Goal: Information Seeking & Learning: Learn about a topic

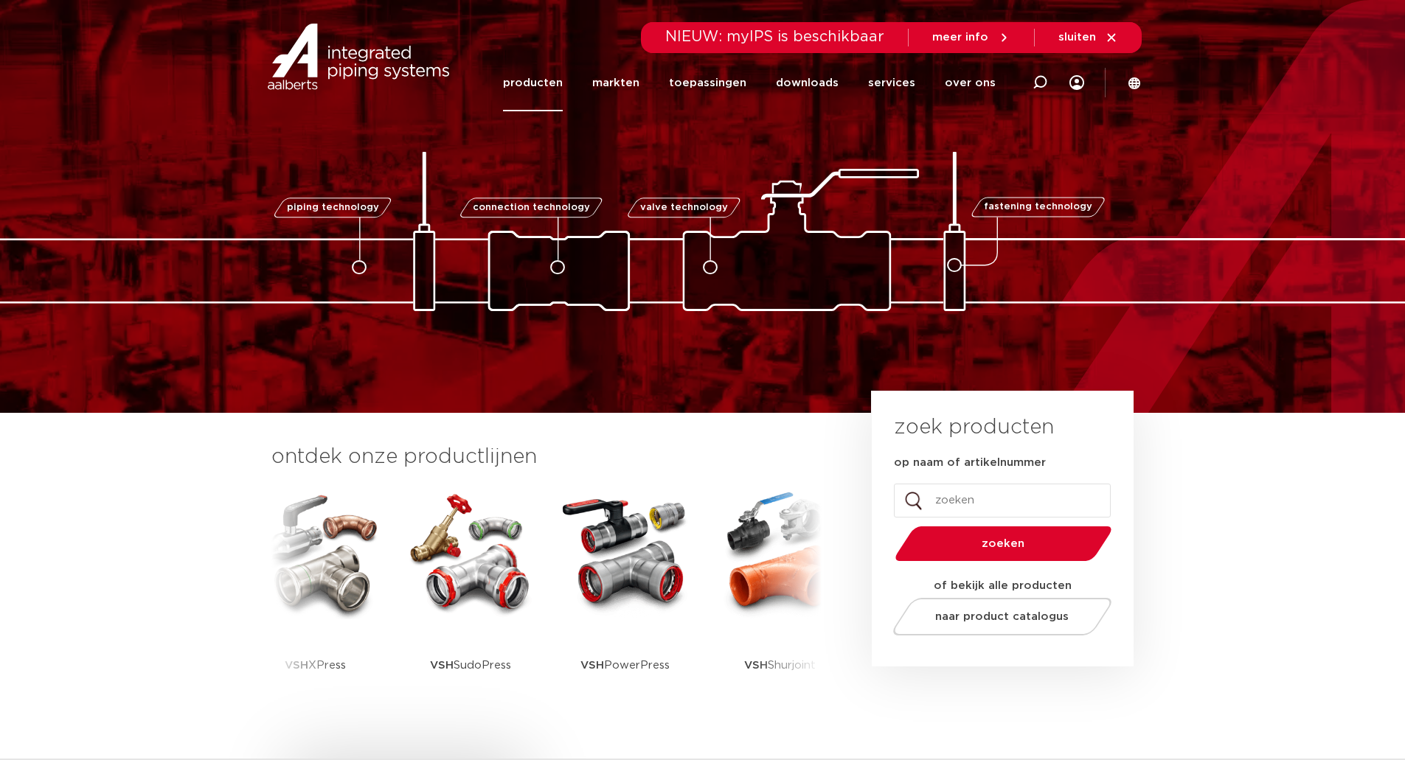
click at [554, 90] on link "producten" at bounding box center [533, 83] width 60 height 57
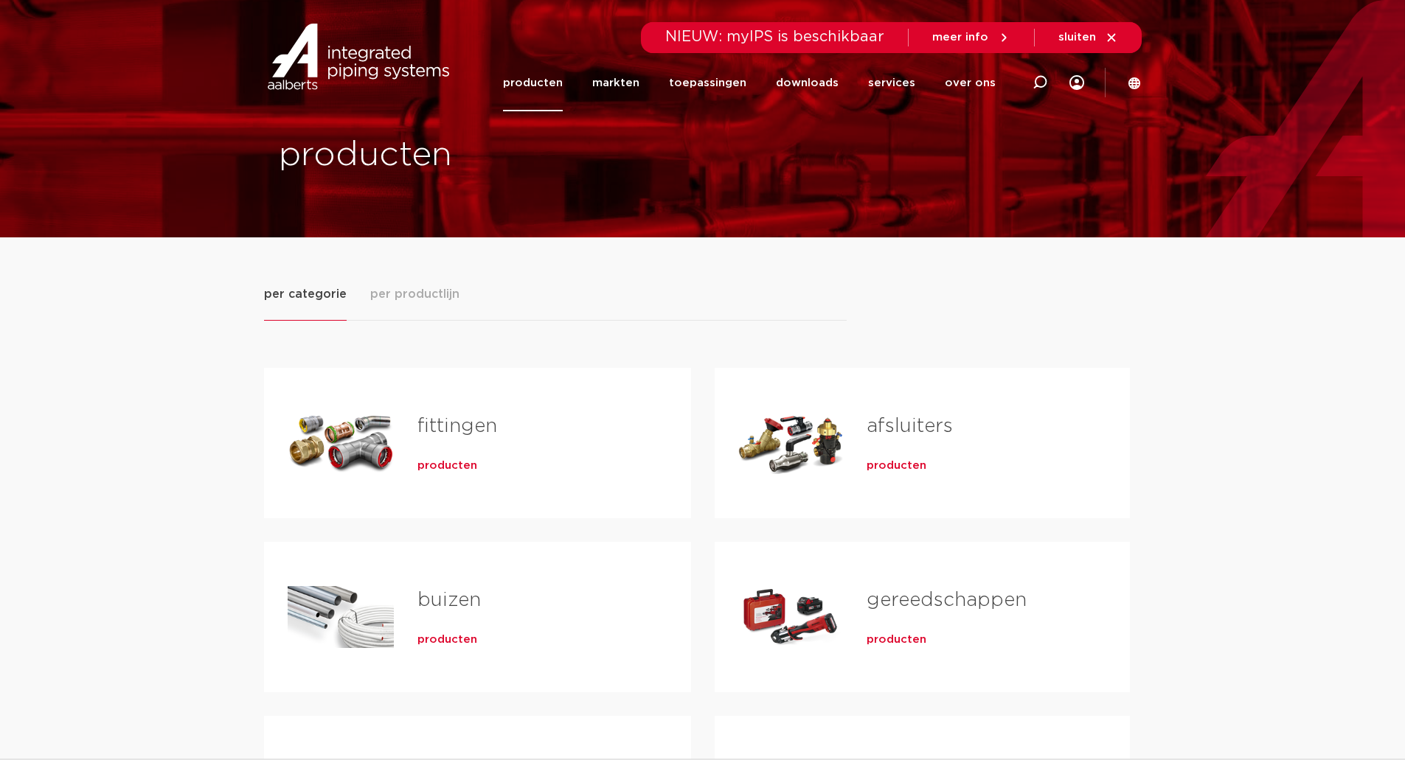
click at [462, 466] on span "producten" at bounding box center [448, 466] width 60 height 15
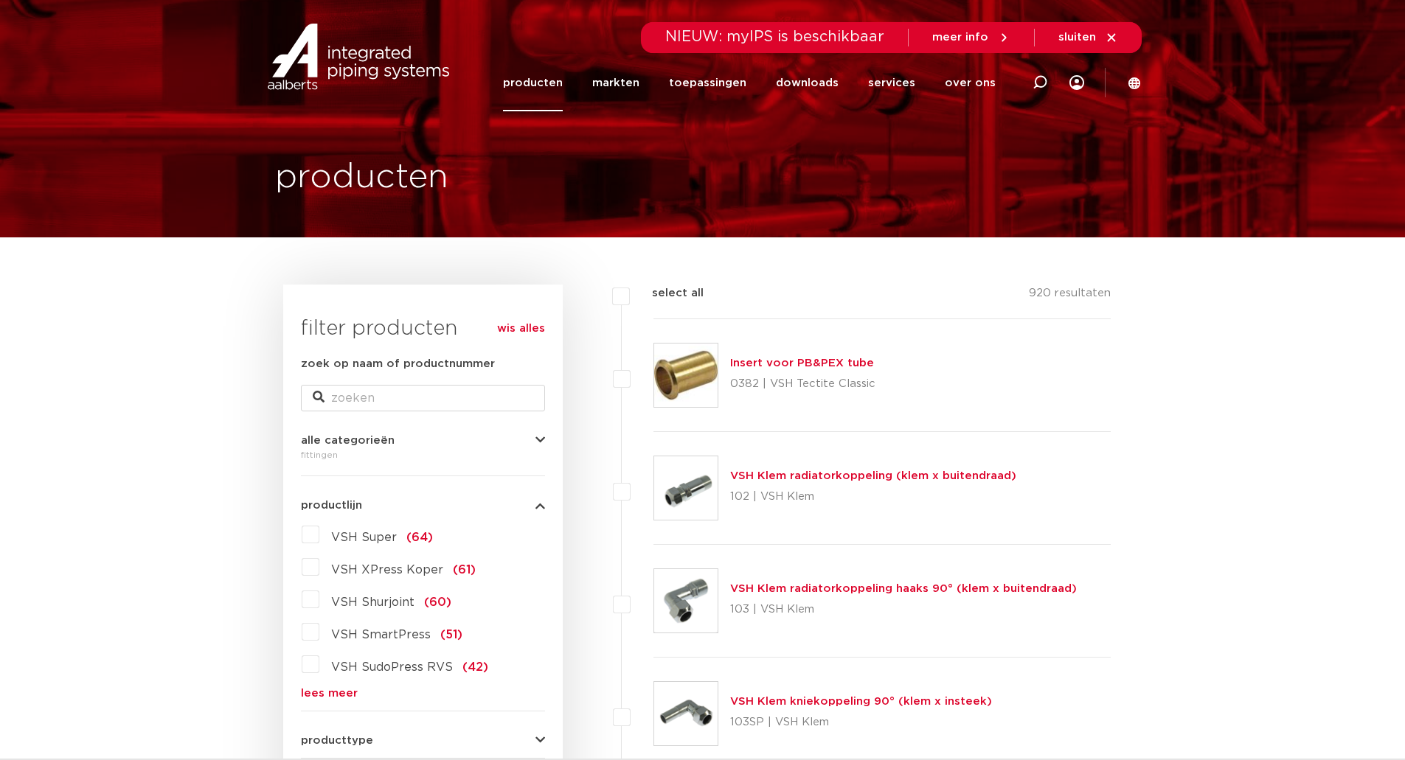
click at [361, 534] on span "VSH Super" at bounding box center [364, 538] width 66 height 12
click at [0, 0] on input "VSH Super (64)" at bounding box center [0, 0] width 0 height 0
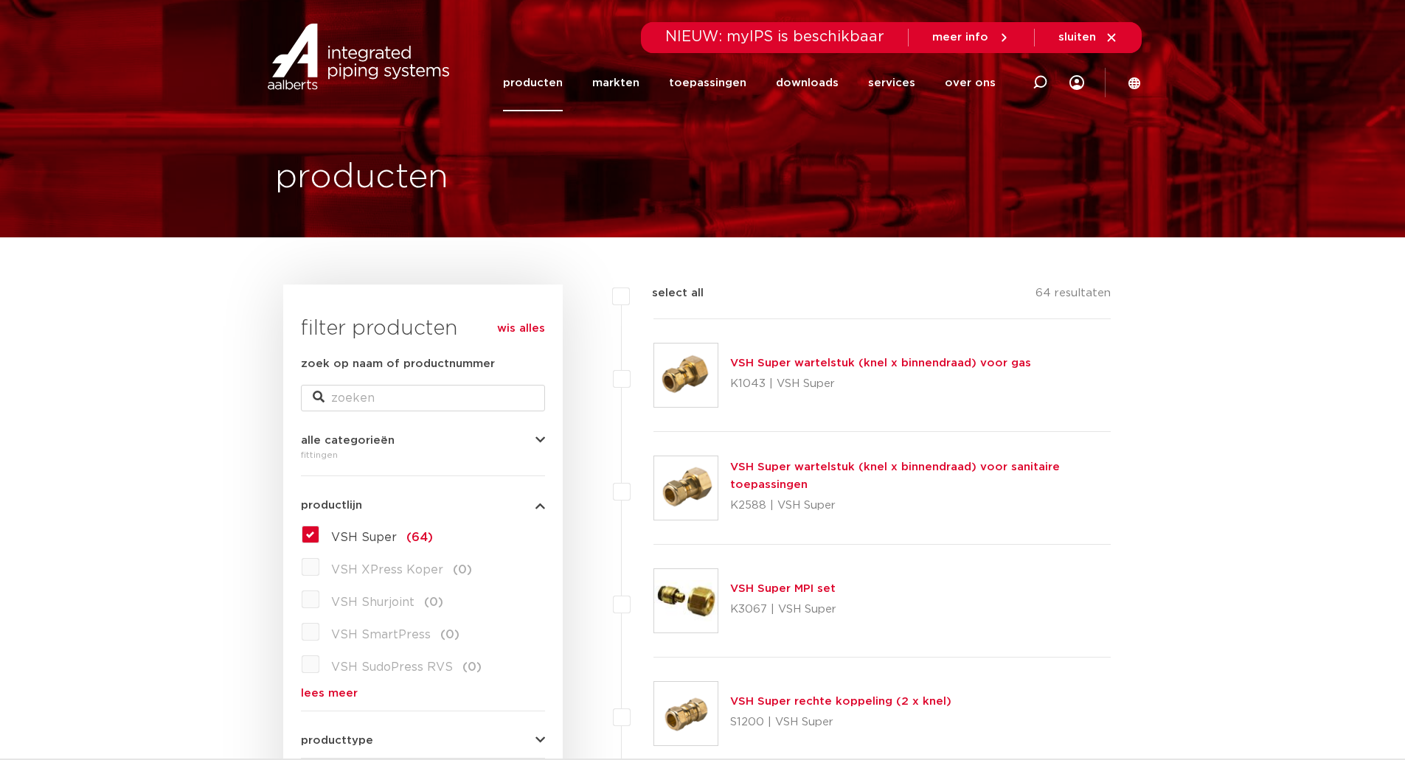
click at [863, 364] on link "VSH Super wartelstuk (knel x binnendraad) voor gas" at bounding box center [880, 363] width 301 height 11
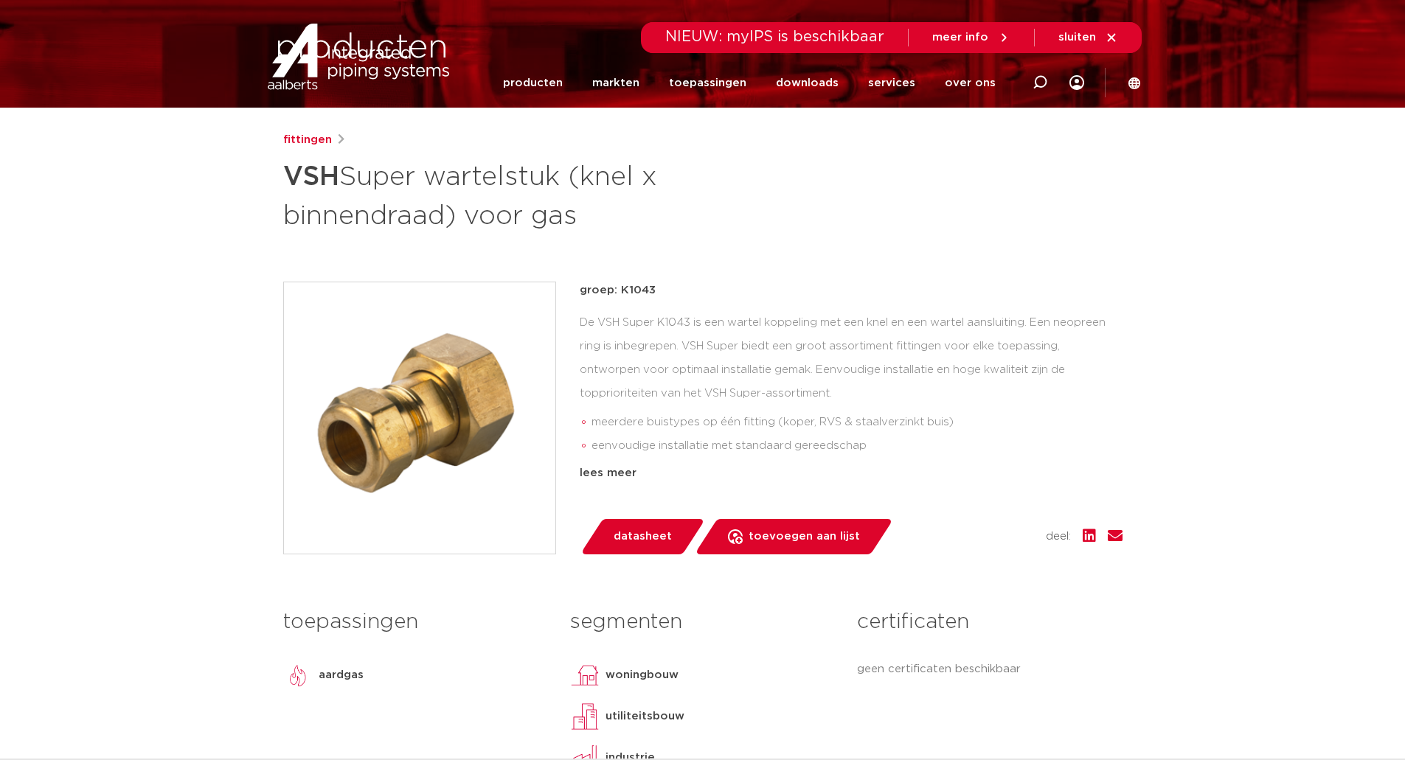
scroll to position [295, 0]
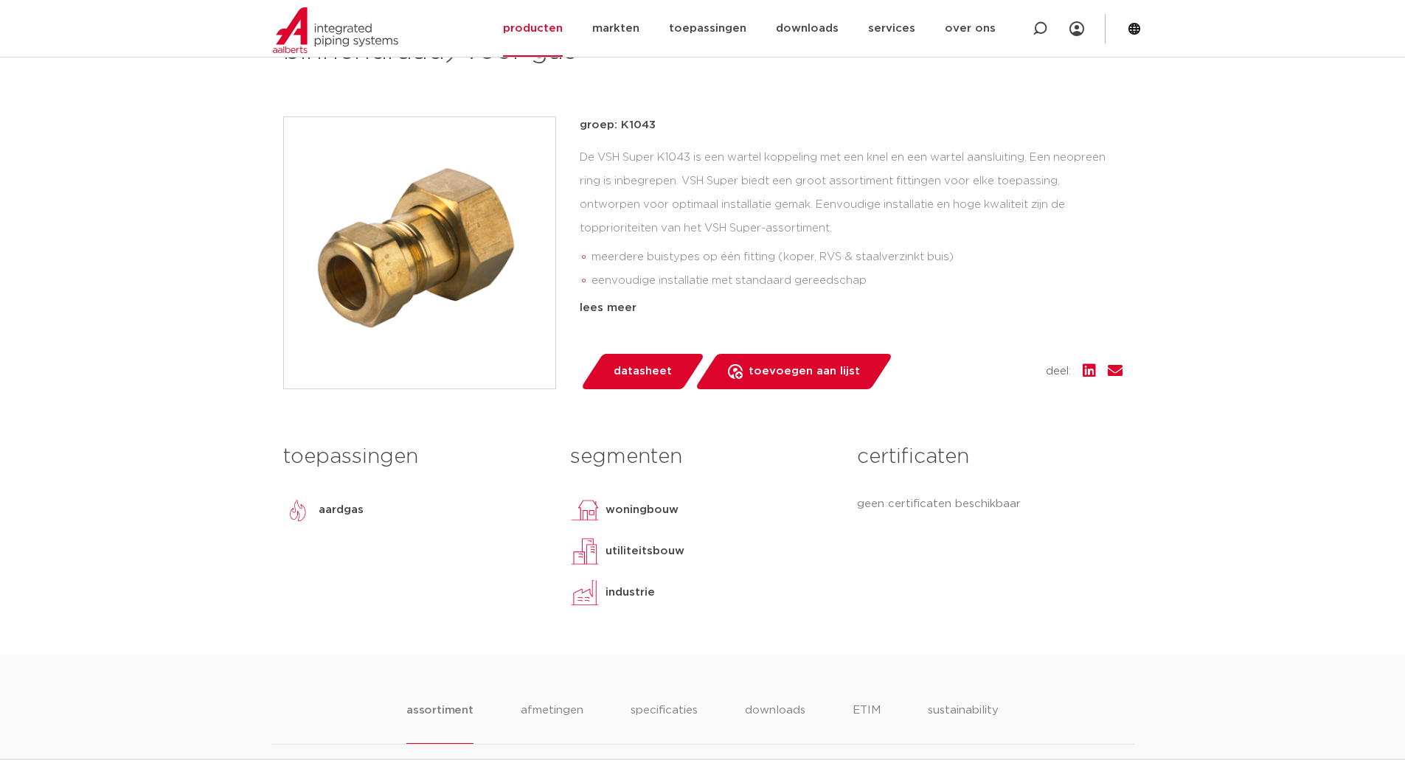
click at [663, 377] on span "datasheet" at bounding box center [643, 372] width 58 height 24
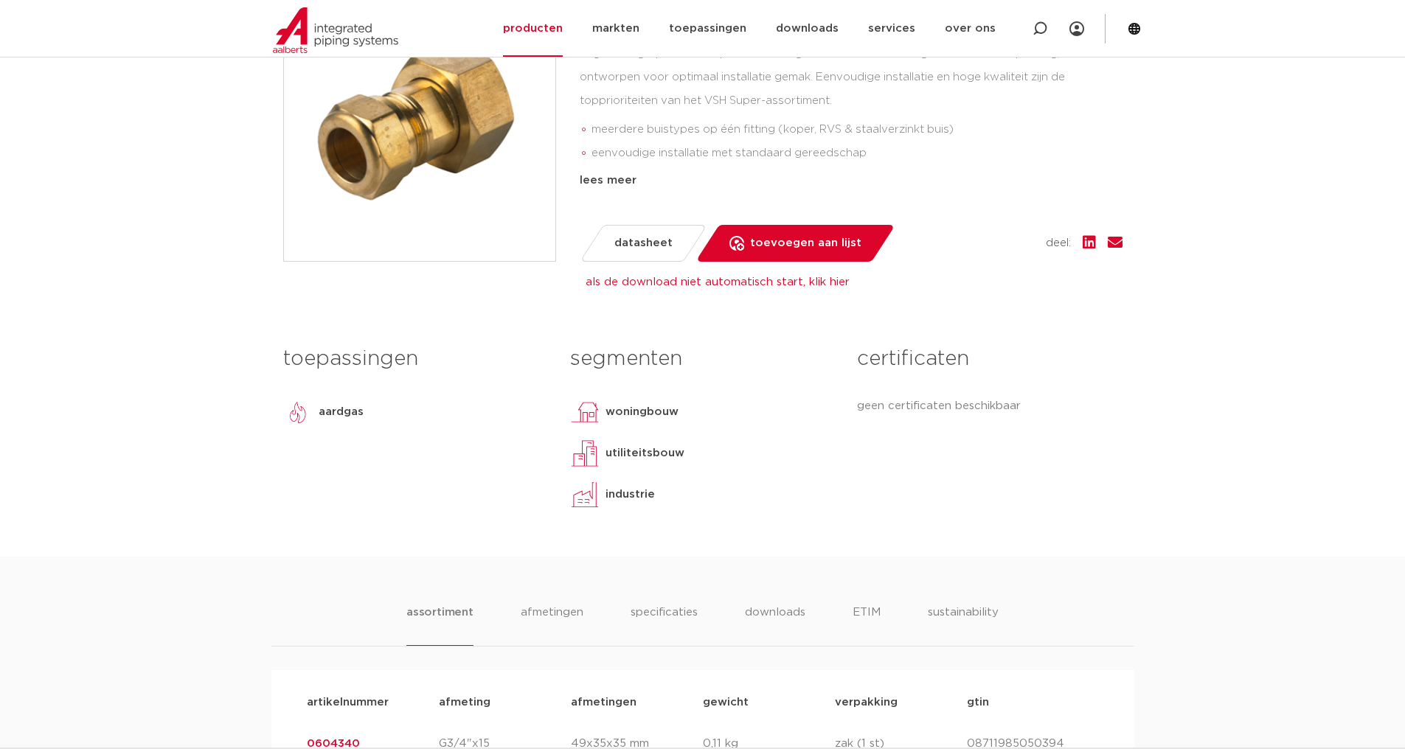
scroll to position [221, 0]
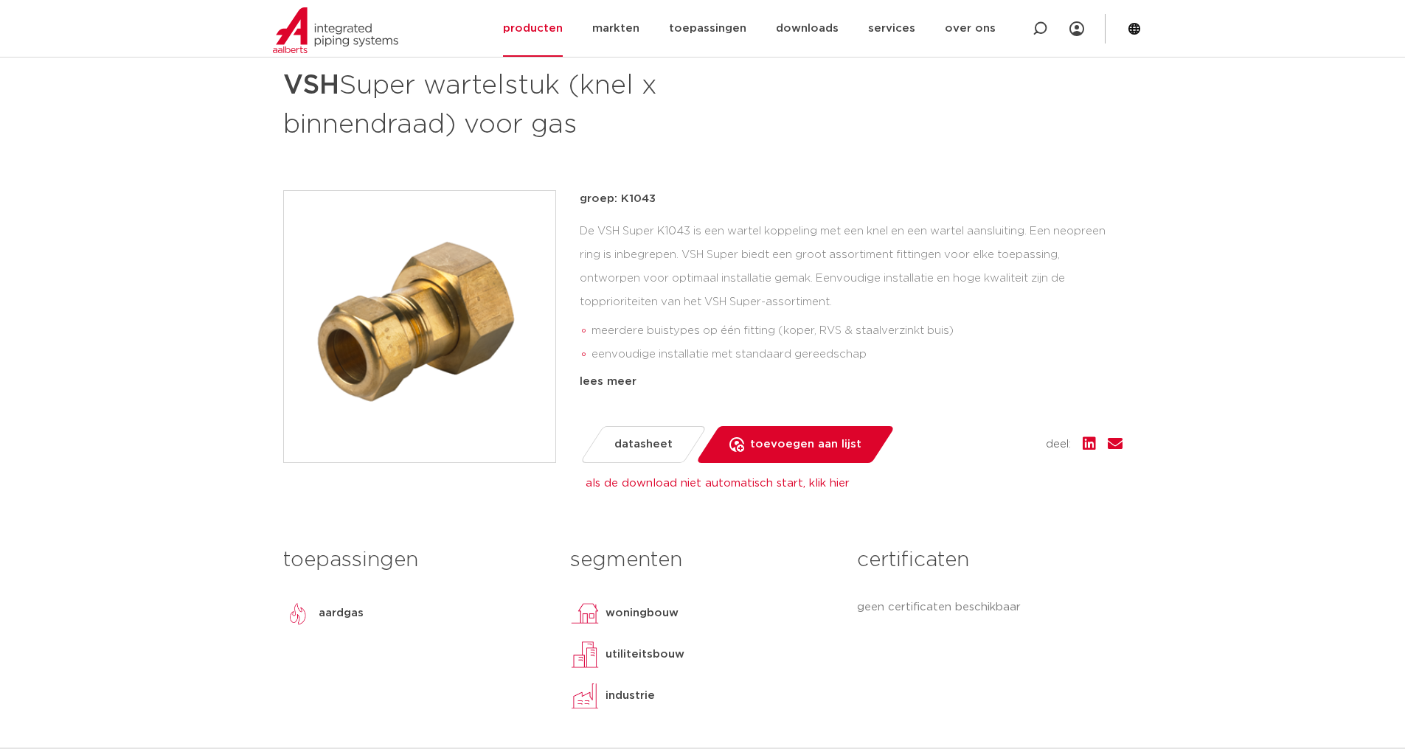
drag, startPoint x: 173, startPoint y: 203, endPoint x: 197, endPoint y: 196, distance: 24.5
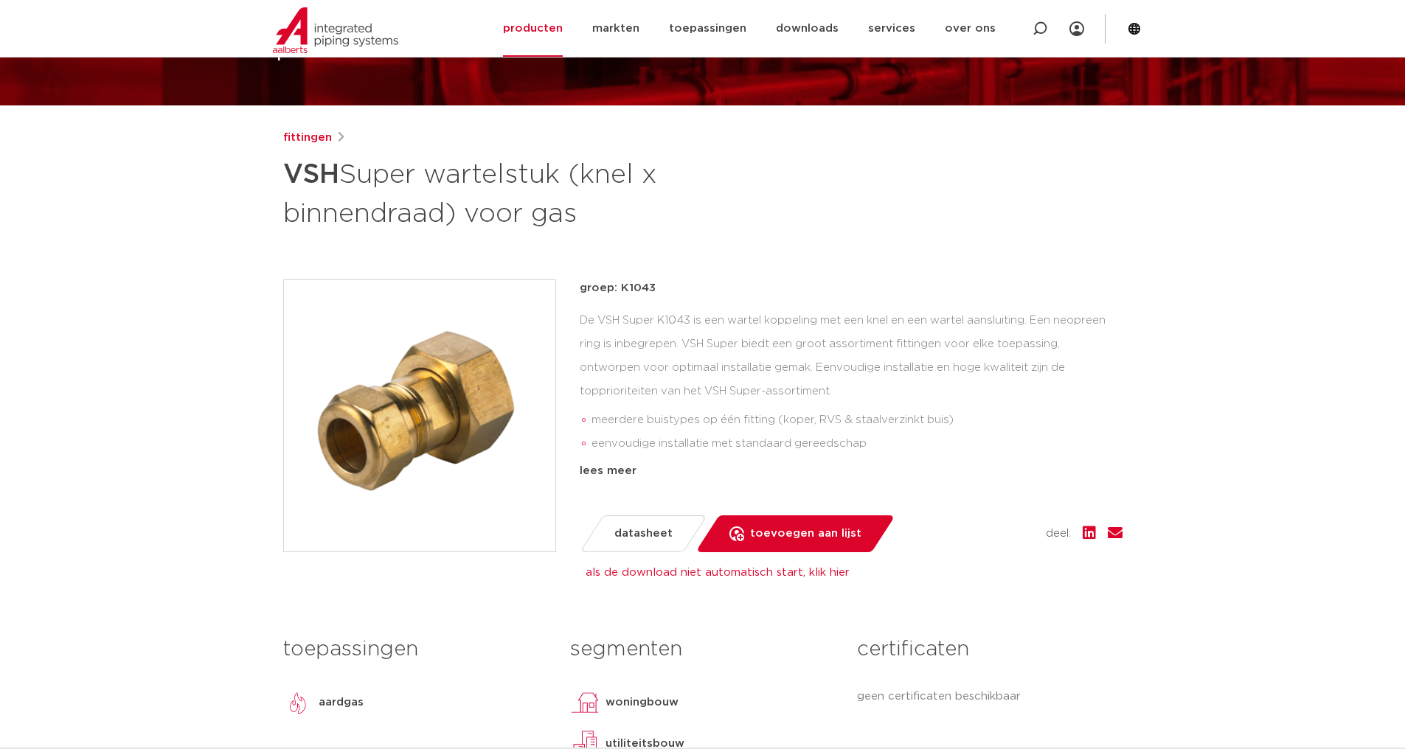
scroll to position [0, 0]
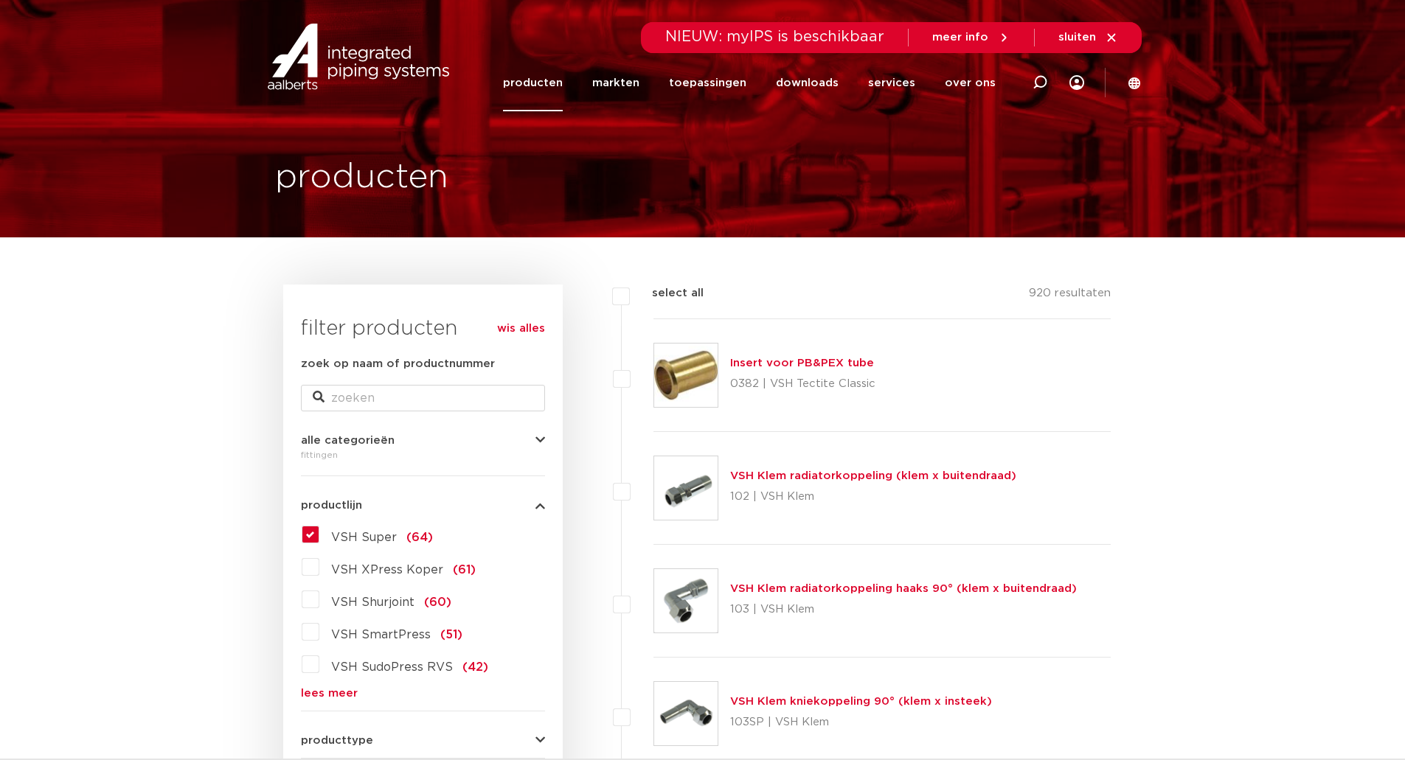
click at [326, 532] on label "VSH Super (64)" at bounding box center [376, 535] width 114 height 24
click at [0, 0] on input "VSH Super (64)" at bounding box center [0, 0] width 0 height 0
click at [319, 538] on label "VSH Super (64)" at bounding box center [376, 535] width 114 height 24
click at [0, 0] on input "VSH Super (64)" at bounding box center [0, 0] width 0 height 0
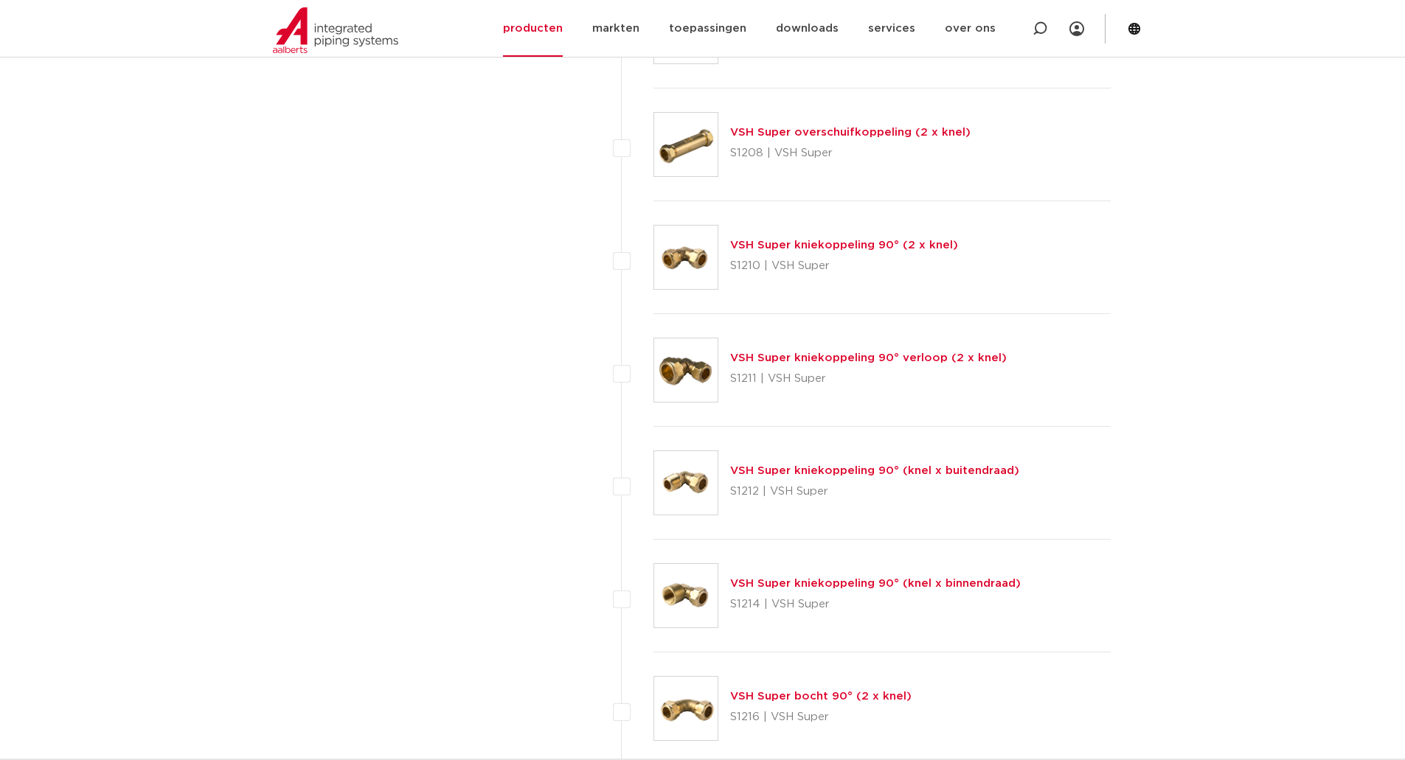
scroll to position [1549, 0]
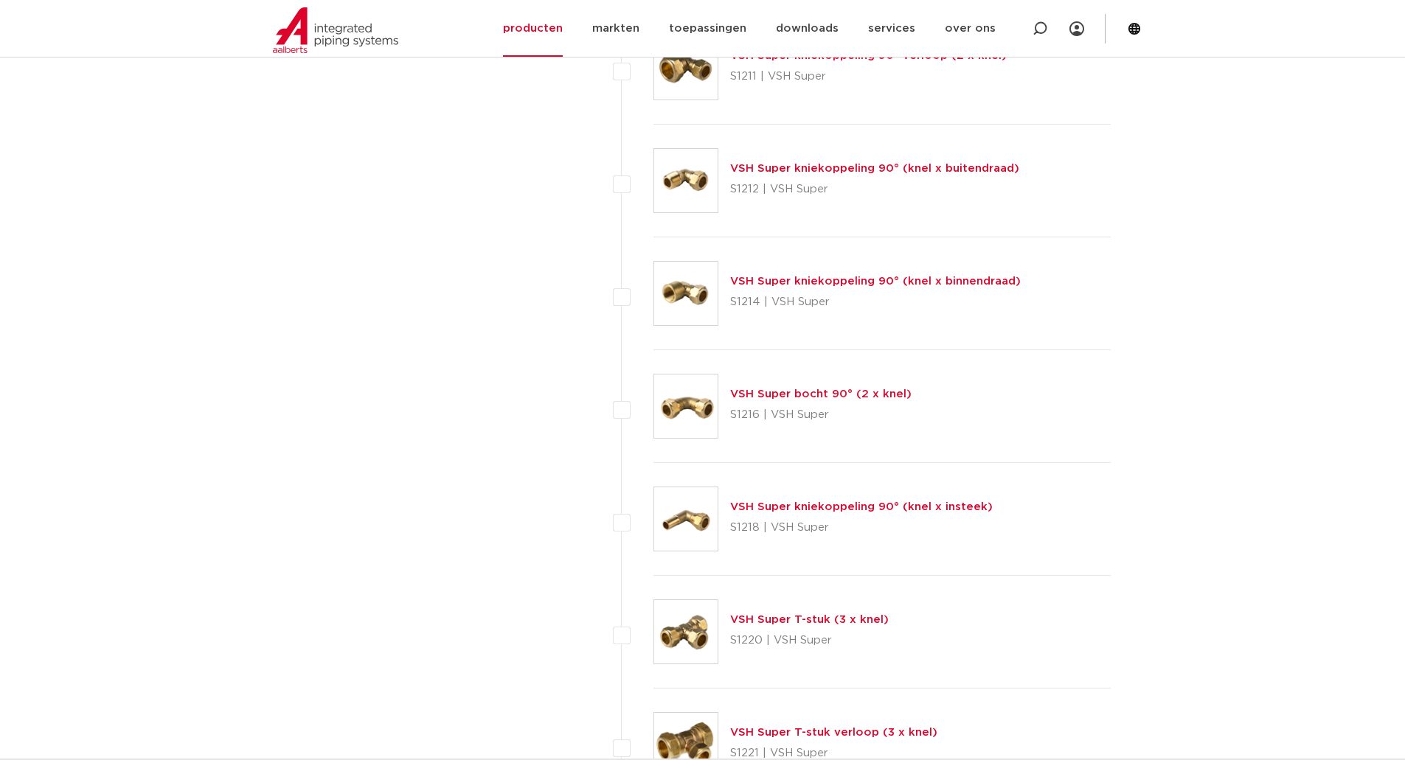
click at [817, 283] on link "VSH Super kniekoppeling 90° (knel x binnendraad)" at bounding box center [875, 281] width 291 height 11
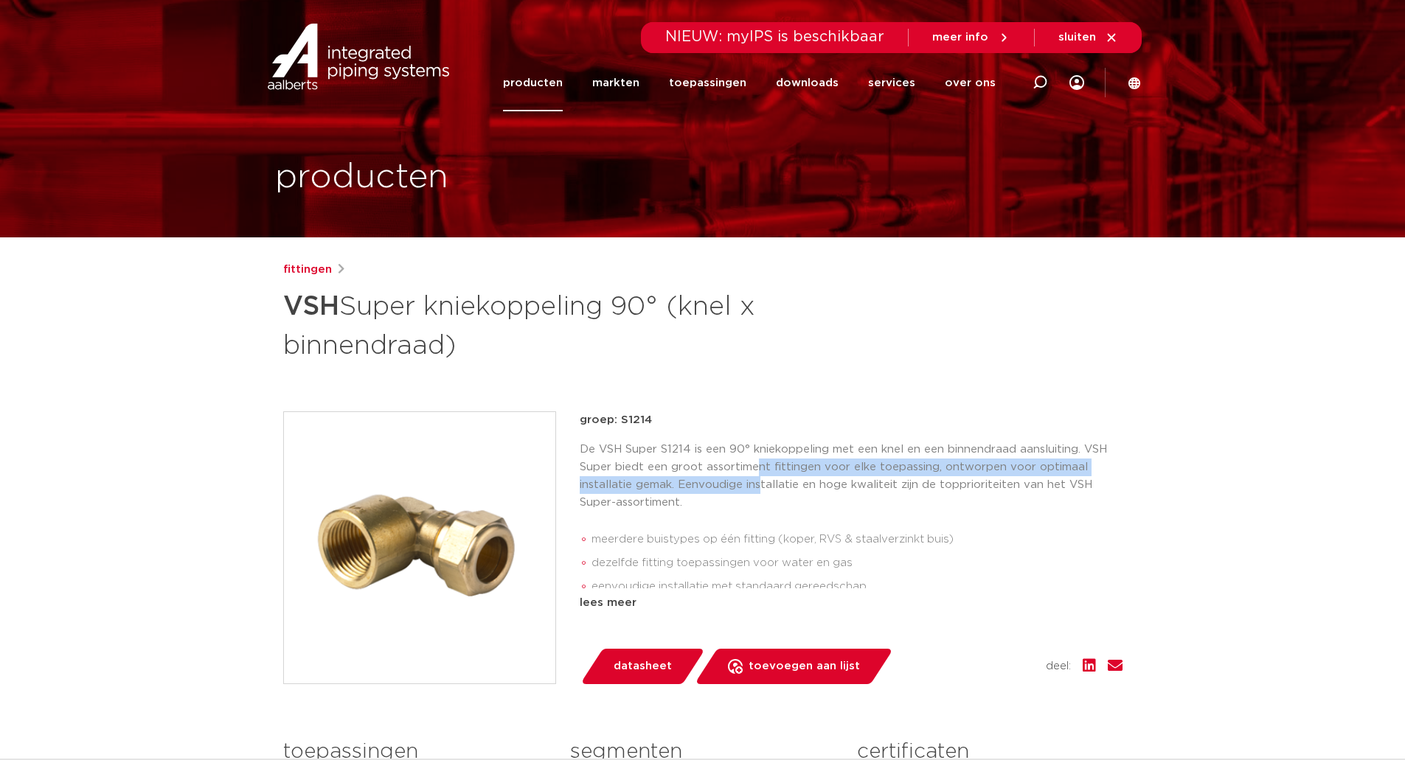
drag, startPoint x: 763, startPoint y: 478, endPoint x: 752, endPoint y: 466, distance: 15.7
click at [755, 466] on p "De VSH Super S1214 is een 90° kniekoppeling met een knel en een binnendraad aan…" at bounding box center [851, 476] width 543 height 71
drag, startPoint x: 790, startPoint y: 483, endPoint x: 772, endPoint y: 466, distance: 24.5
click at [772, 467] on p "De VSH Super S1214 is een 90° kniekoppeling met een knel en een binnendraad aan…" at bounding box center [851, 476] width 543 height 71
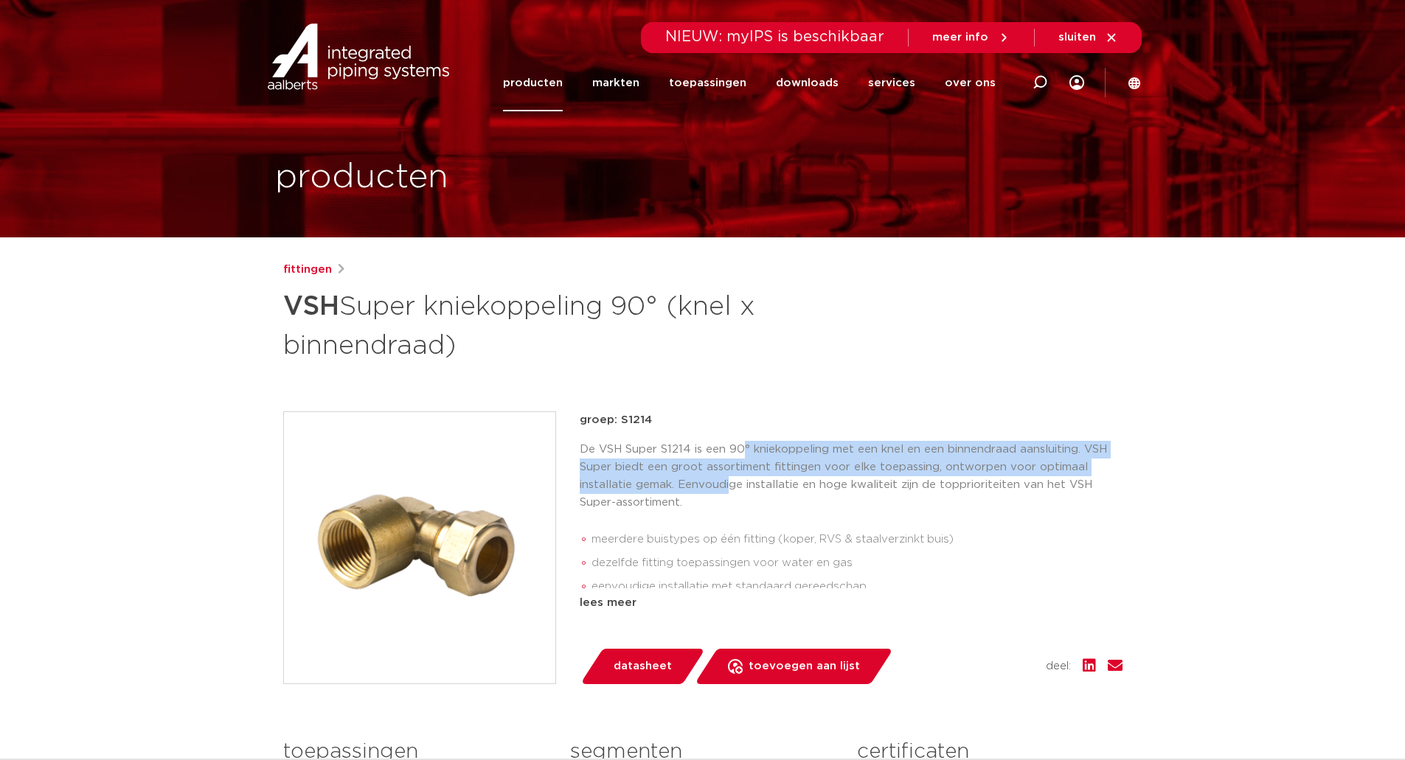
drag, startPoint x: 744, startPoint y: 451, endPoint x: 733, endPoint y: 522, distance: 72.3
click at [729, 502] on p "De VSH Super S1214 is een 90° kniekoppeling met een knel en een binnendraad aan…" at bounding box center [851, 476] width 543 height 71
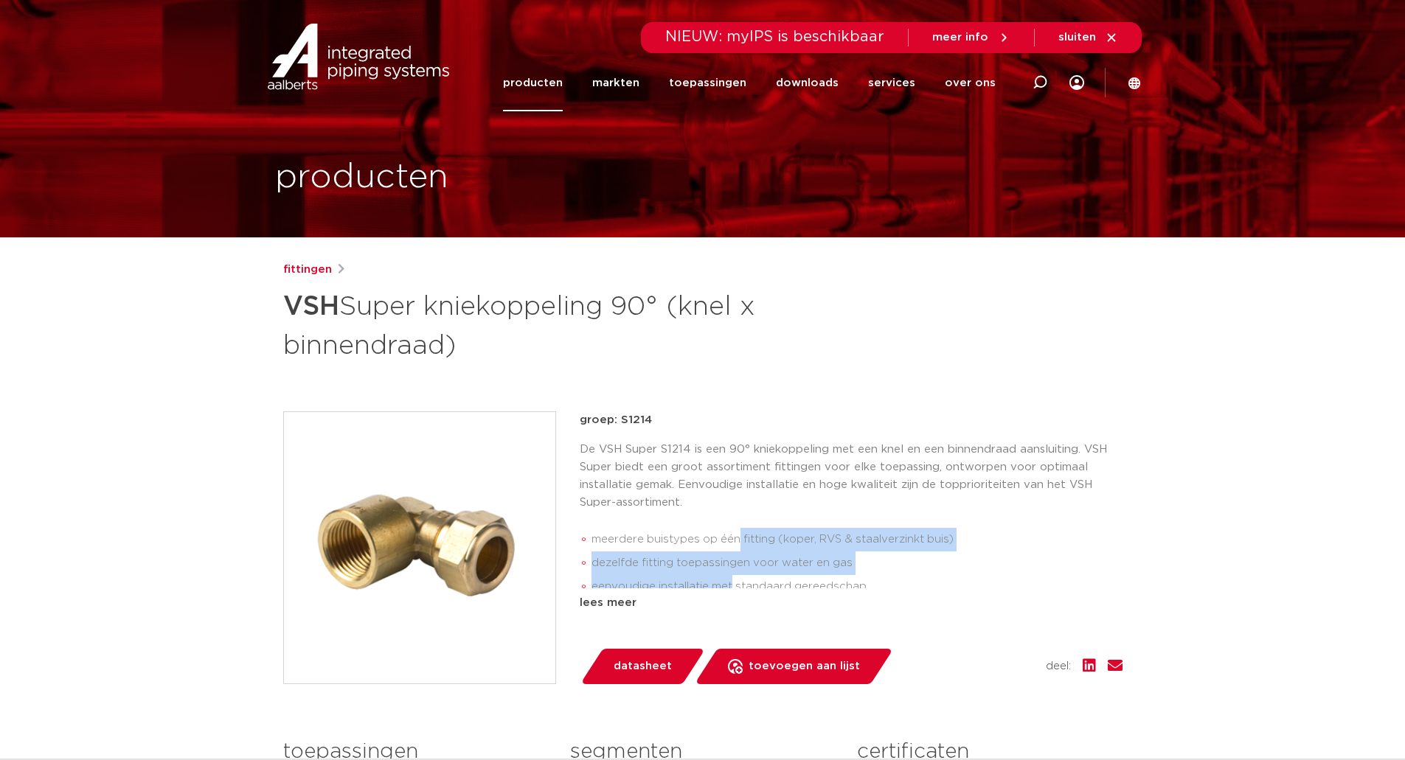
drag, startPoint x: 737, startPoint y: 544, endPoint x: 735, endPoint y: 584, distance: 40.6
click at [735, 583] on ul "meerdere buistypes op één fitting (koper, RVS & staalverzinkt buis) dezelfde fi…" at bounding box center [851, 574] width 543 height 105
click at [735, 582] on li "eenvoudige installatie met standaard gereedschap" at bounding box center [857, 587] width 531 height 24
drag, startPoint x: 762, startPoint y: 579, endPoint x: 741, endPoint y: 535, distance: 49.2
click at [741, 535] on ul "meerdere buistypes op één fitting (koper, RVS & staalverzinkt buis) dezelfde fi…" at bounding box center [851, 574] width 543 height 105
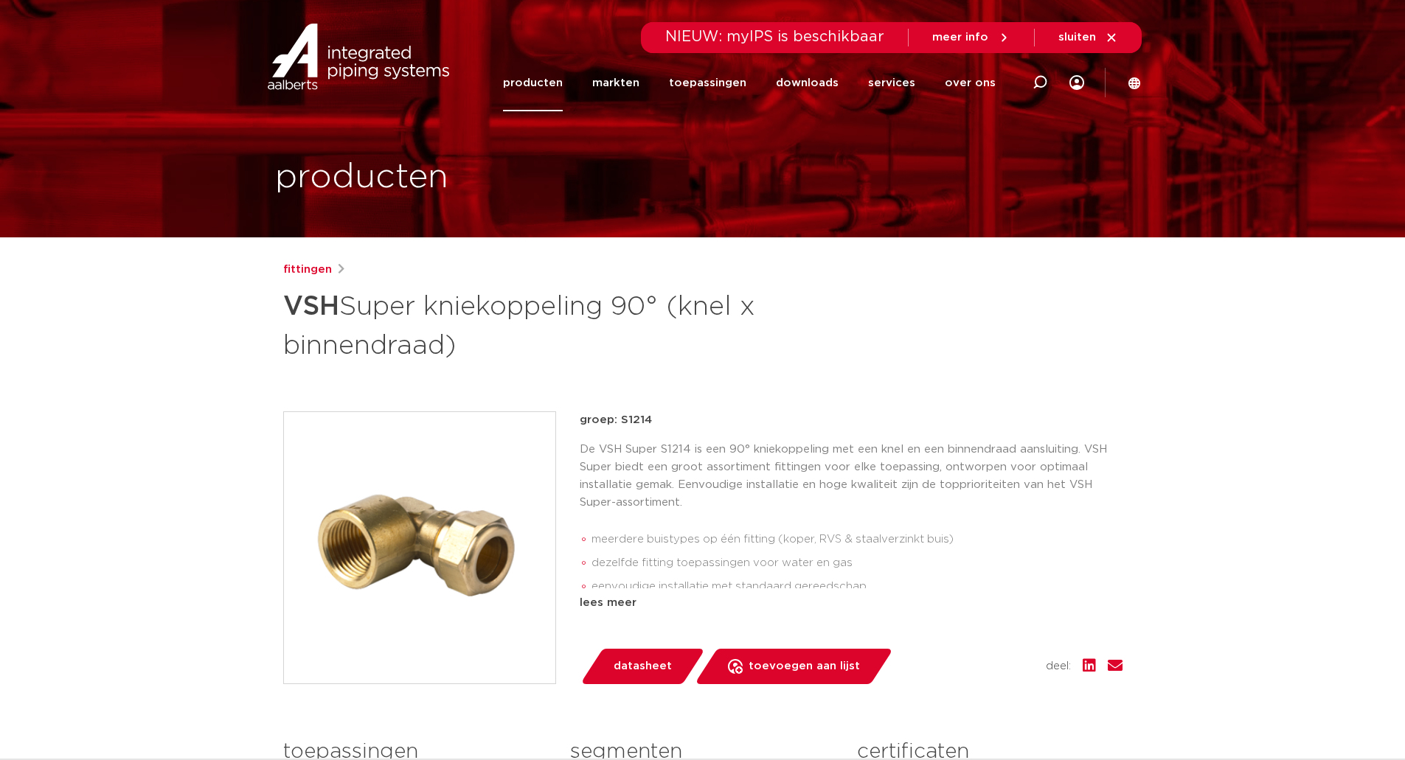
click at [615, 602] on div "lees meer" at bounding box center [851, 604] width 543 height 18
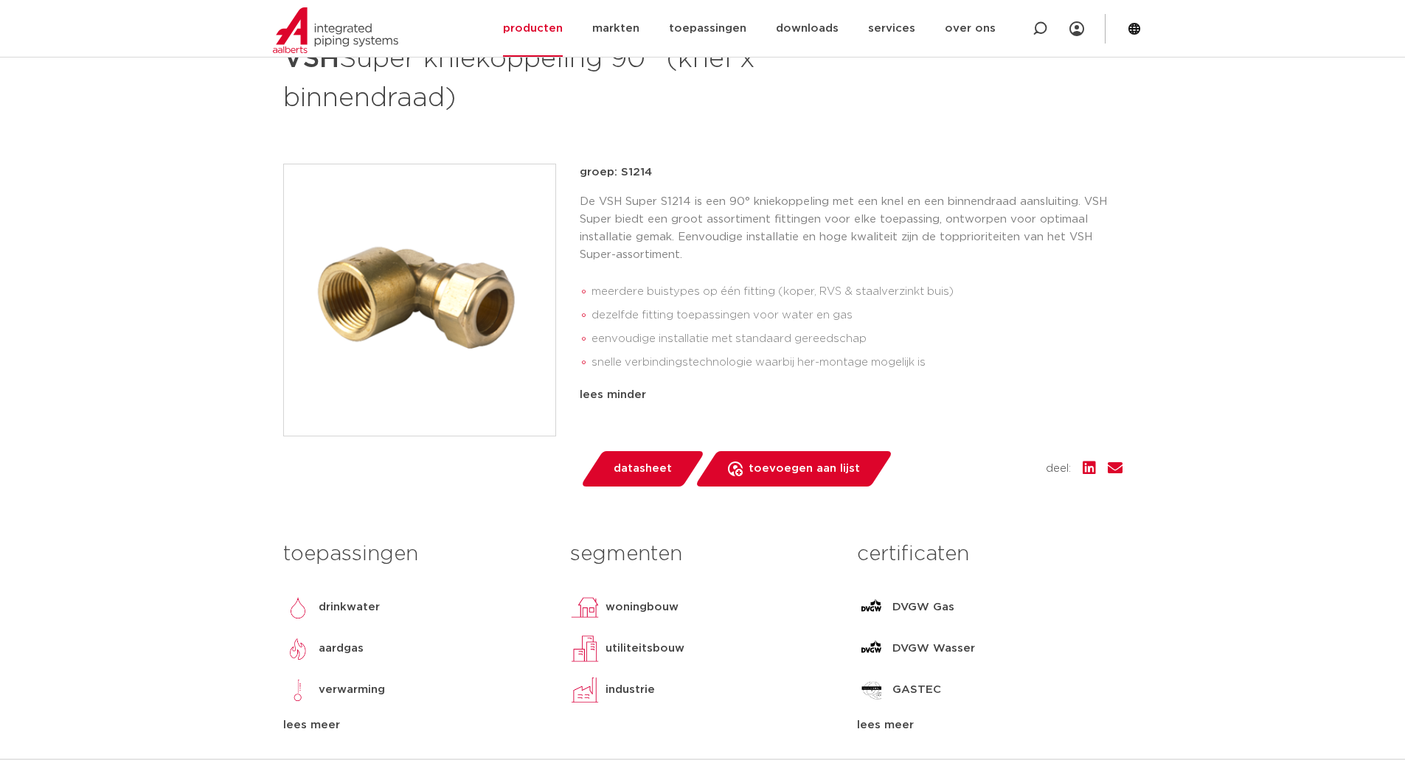
scroll to position [295, 0]
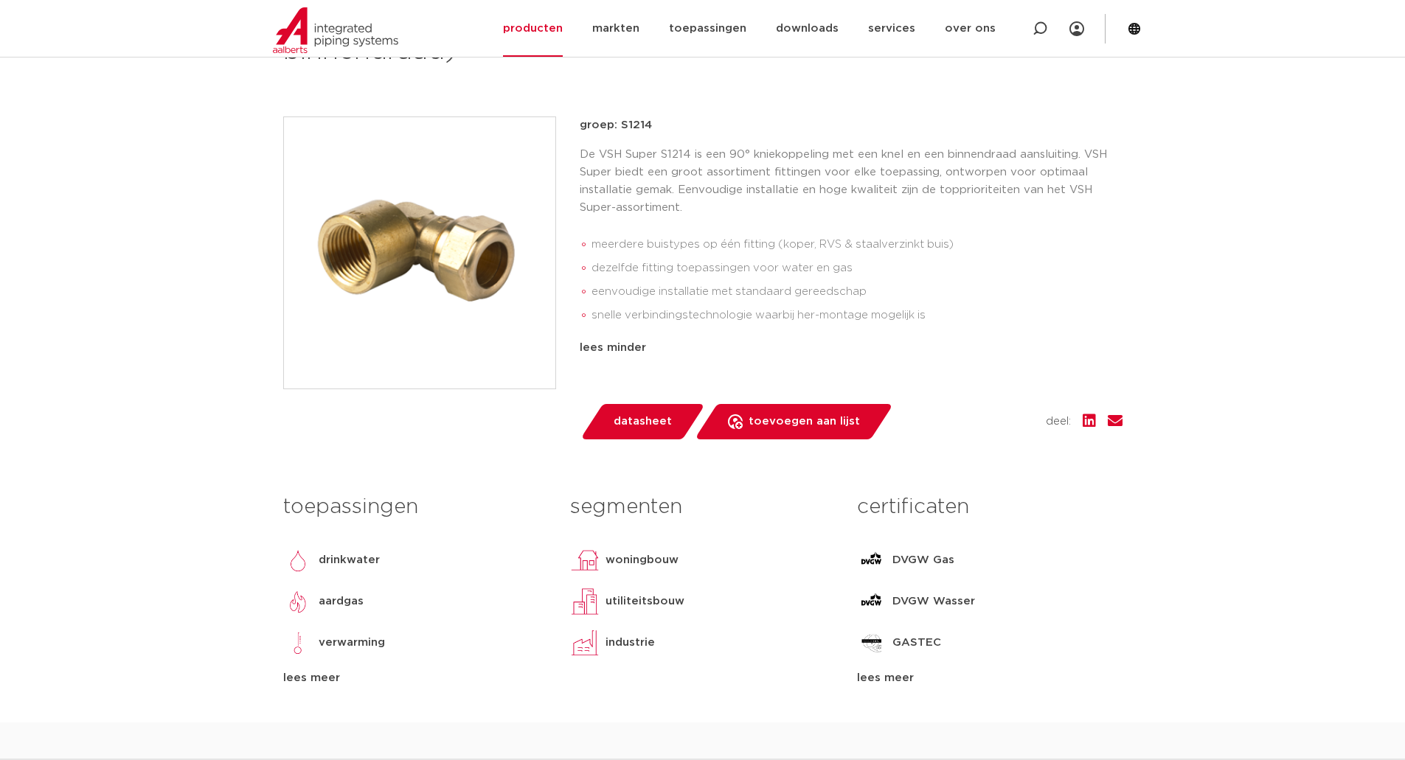
click at [629, 425] on span "datasheet" at bounding box center [643, 422] width 58 height 24
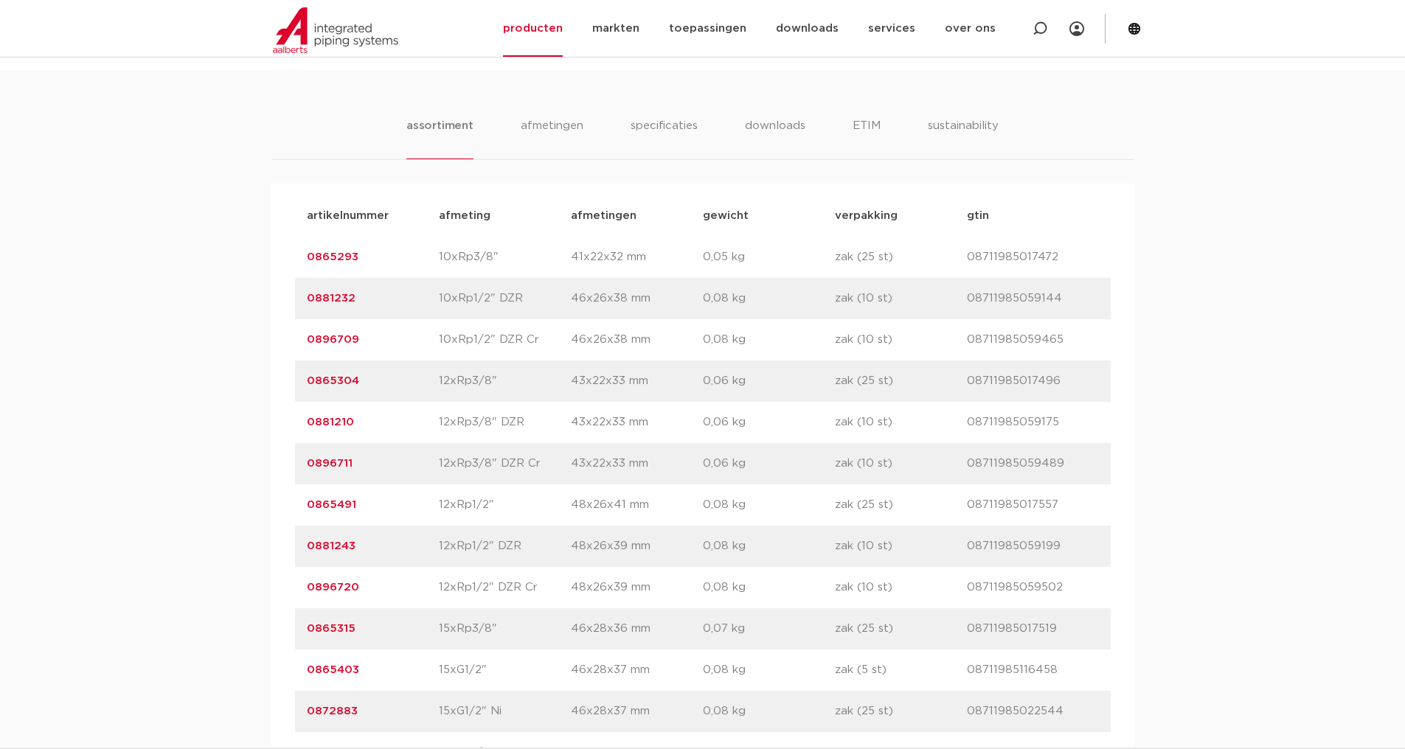
scroll to position [767, 0]
